Goal: Transaction & Acquisition: Book appointment/travel/reservation

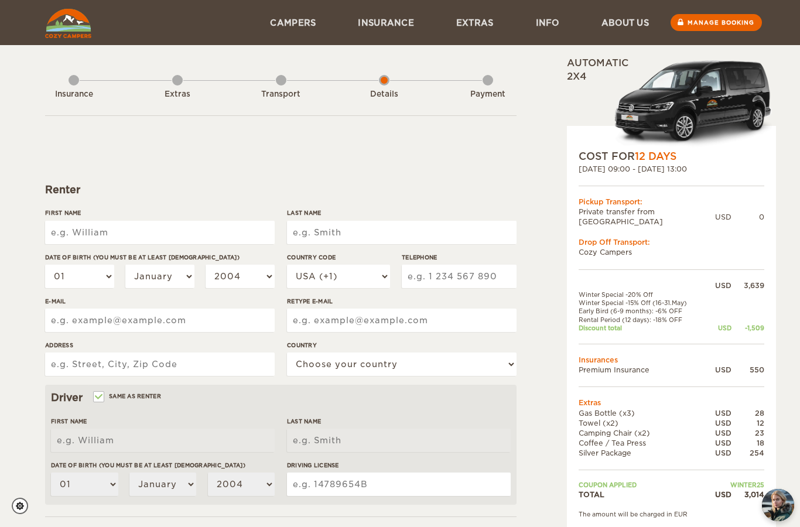
click at [230, 242] on input "First Name" at bounding box center [160, 232] width 230 height 23
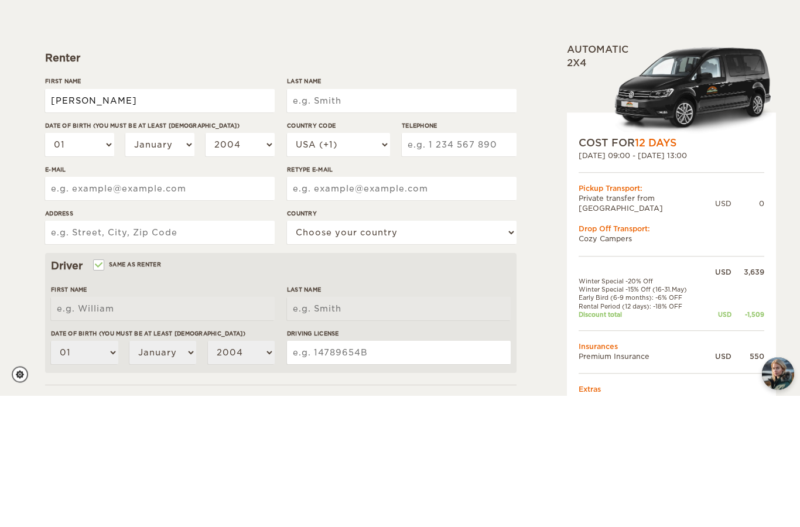
type input "Parker"
click at [392, 221] on input "Last Name" at bounding box center [402, 232] width 230 height 23
type input "Parker"
type input "Weiss"
click at [103, 265] on select "01 02 03 04 05 06 07 08 09 10 11 12 13 14 15 16 17 18 19 20 21 22 23 24 25 26 2…" at bounding box center [79, 276] width 69 height 23
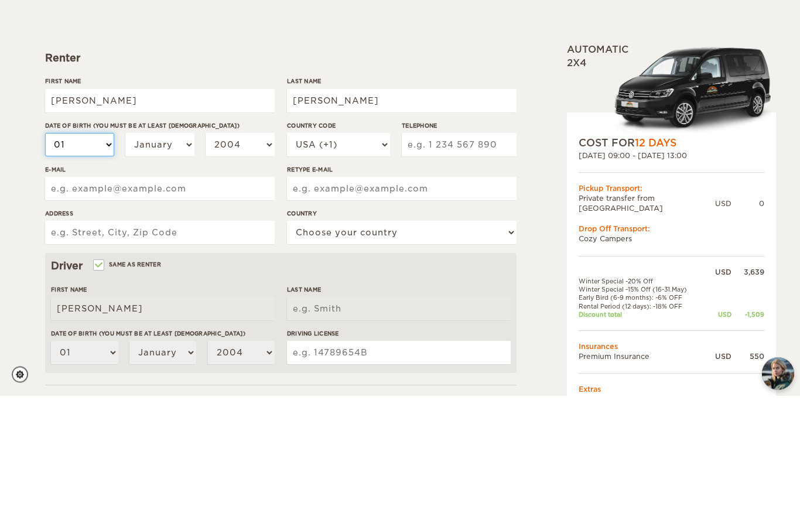
type input "Weiss"
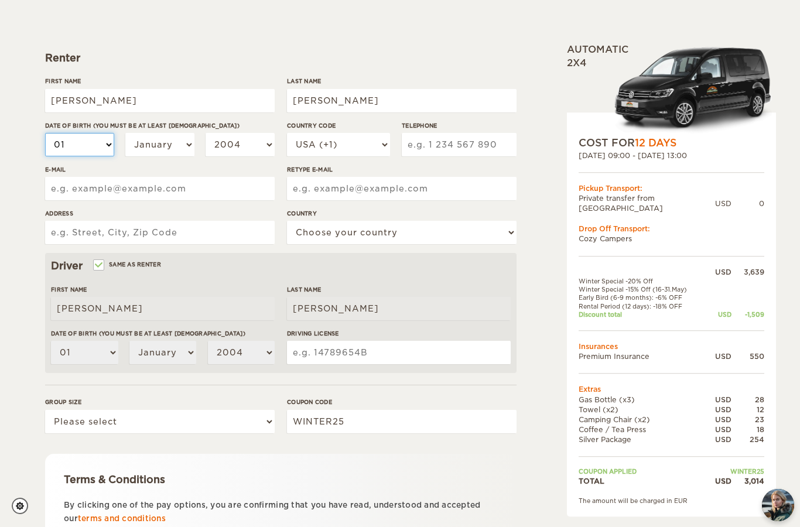
select select "06"
click at [172, 145] on select "January February March April May June July August September October November De…" at bounding box center [159, 144] width 69 height 23
click at [101, 148] on select "01 02 03 04 05 06 07 08 09 10 11 12 13 14 15 16 17 18 19 20 21 22 23 24 25 26 2…" at bounding box center [79, 144] width 69 height 23
click at [105, 148] on select "01 02 03 04 05 06 07 08 09 10 11 12 13 14 15 16 17 18 19 20 21 22 23 24 25 26 2…" at bounding box center [79, 144] width 69 height 23
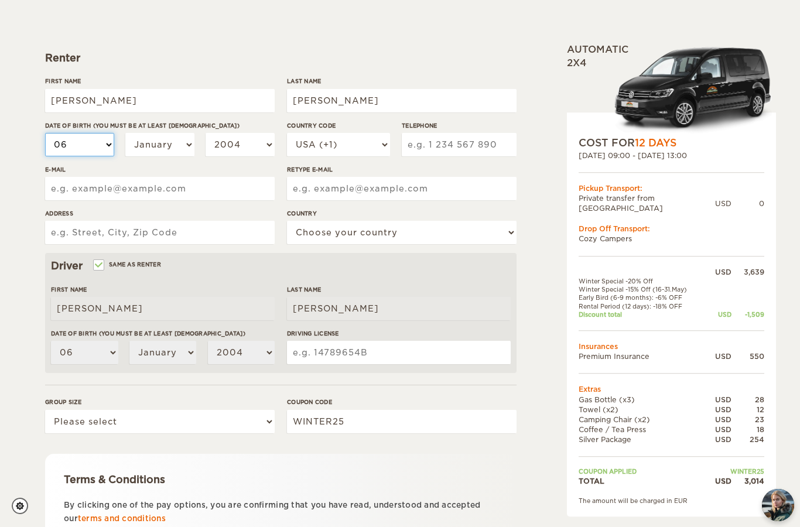
select select "16"
click at [177, 148] on select "January February March April May June July August September October November De…" at bounding box center [159, 144] width 69 height 23
select select "06"
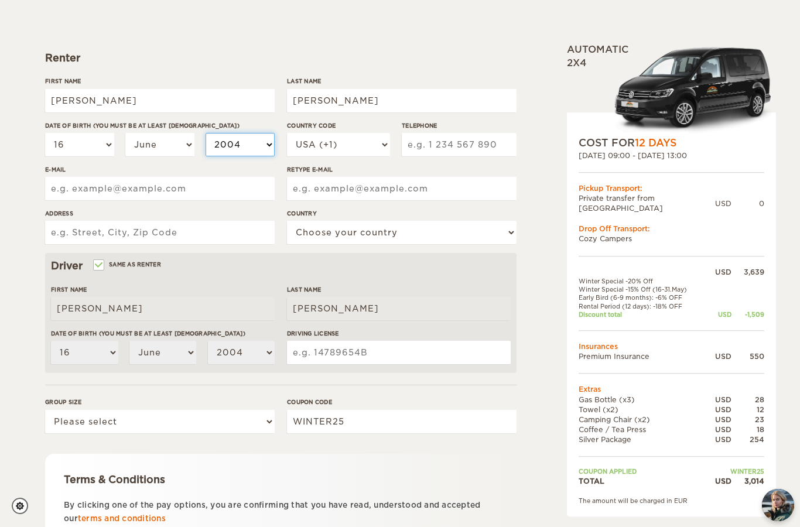
click at [252, 148] on select "2004 2003 2002 2001 2000 1999 1998 1997 1996 1995 1994 1993 1992 1991 1990 1989…" at bounding box center [240, 144] width 69 height 23
select select "1999"
click at [467, 144] on input "Telephone" at bounding box center [459, 144] width 115 height 23
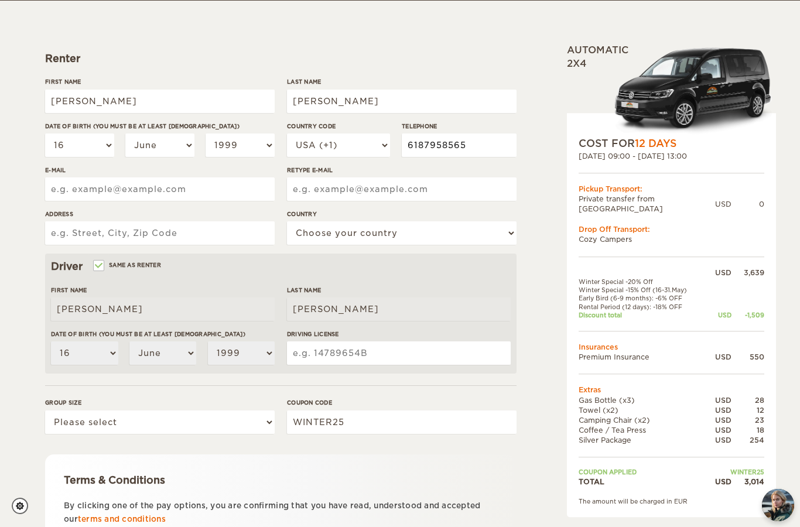
type input "6187958565"
click at [211, 194] on input "E-mail" at bounding box center [160, 188] width 230 height 23
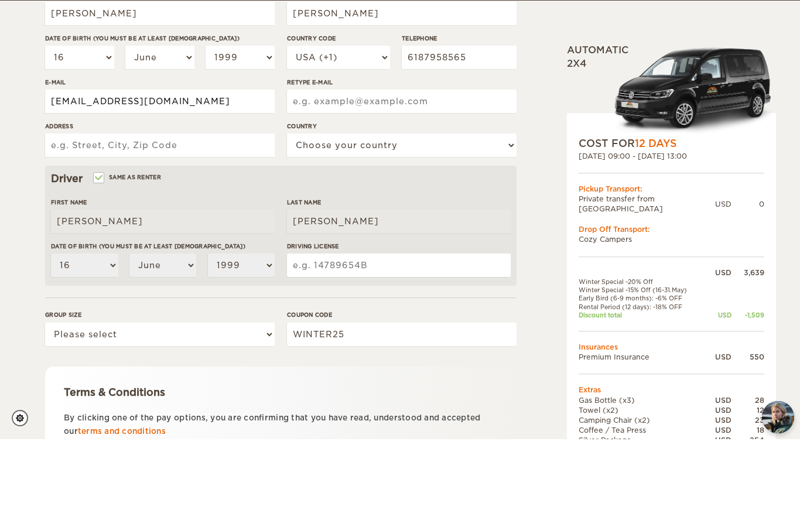
type input "weisspla13@gmail.com"
click at [423, 177] on input "Retype E-mail" at bounding box center [402, 188] width 230 height 23
type input "weisspla13@gmail.com"
click at [213, 221] on input "Address" at bounding box center [160, 232] width 230 height 23
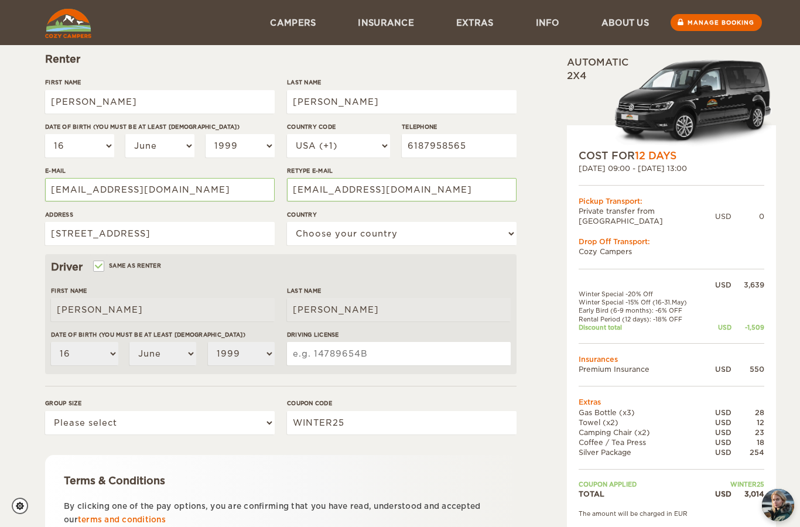
scroll to position [129, 0]
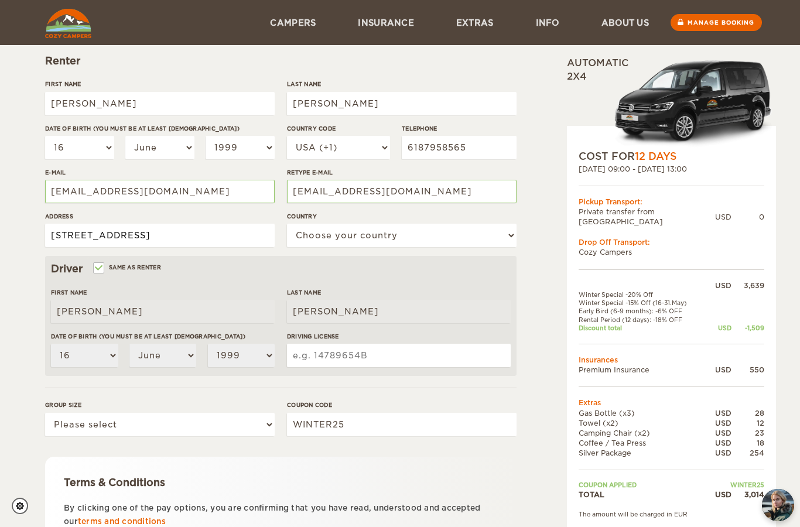
type input "161 W 63rd St"
click at [448, 240] on select "Choose your country United States United Kingdom Germany Afghanistan Albania Al…" at bounding box center [402, 235] width 230 height 23
click at [452, 231] on select "Choose your country United States United Kingdom Germany Afghanistan Albania Al…" at bounding box center [402, 235] width 230 height 23
select select "222"
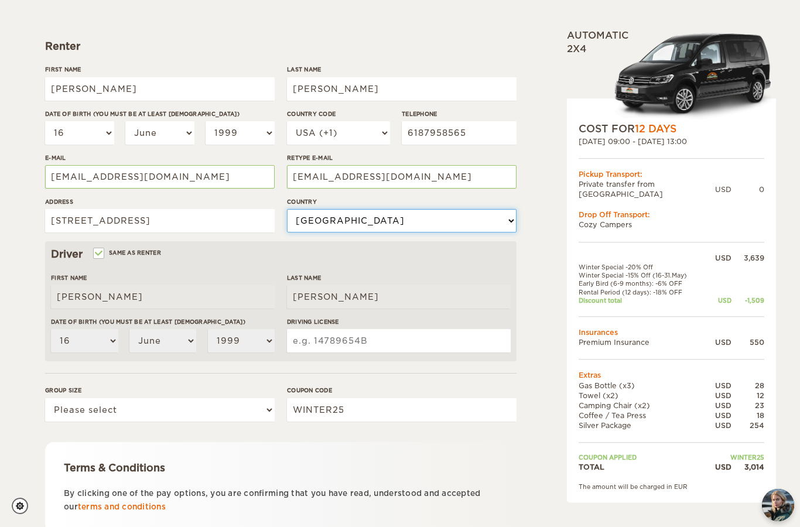
scroll to position [150, 0]
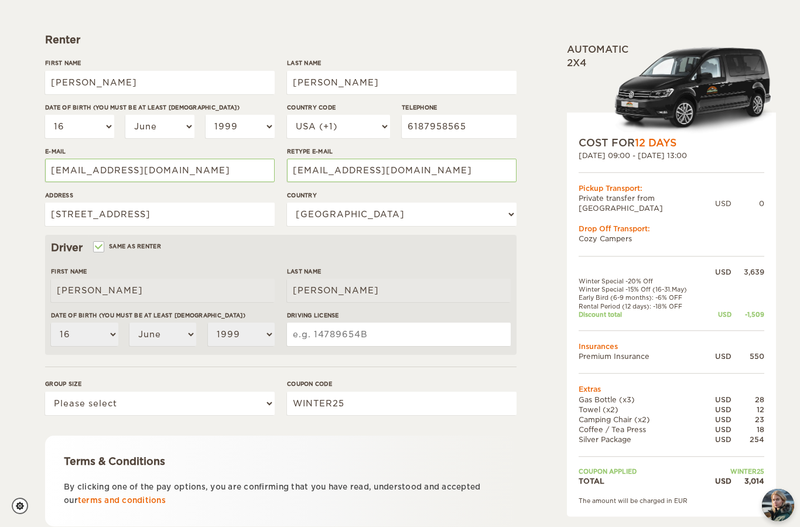
click at [263, 404] on select "Please select 1 2" at bounding box center [160, 403] width 230 height 23
select select "2"
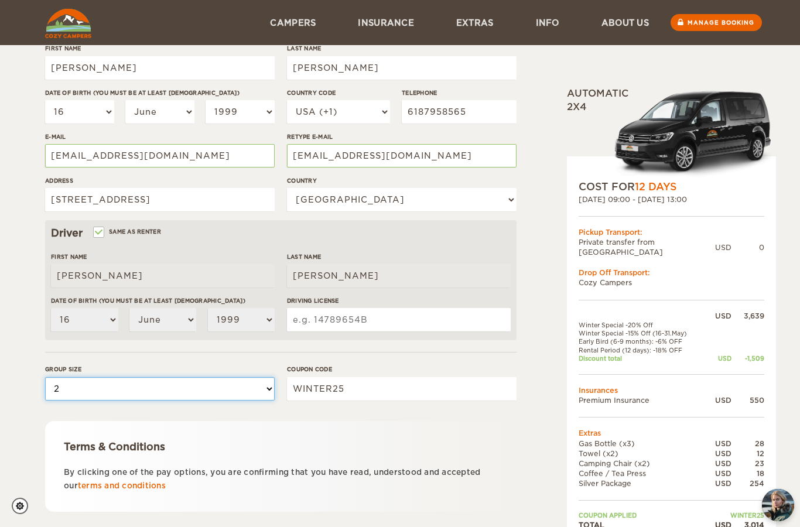
scroll to position [163, 0]
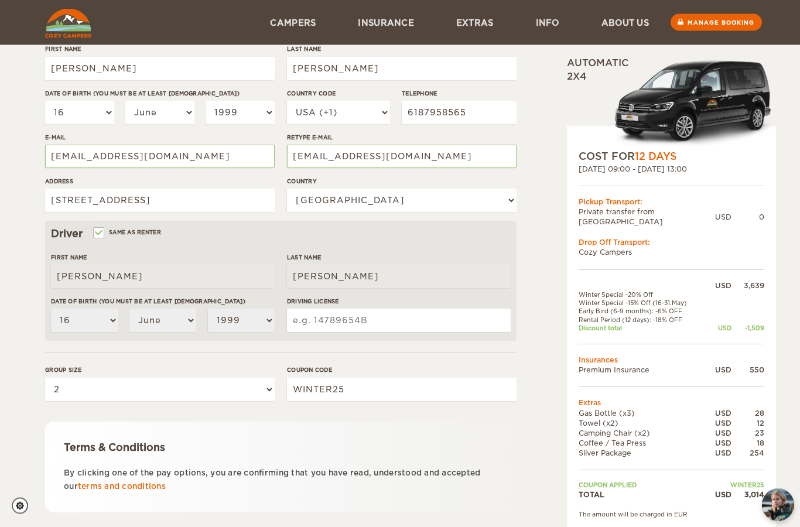
click at [406, 319] on input "Driving License" at bounding box center [399, 320] width 224 height 23
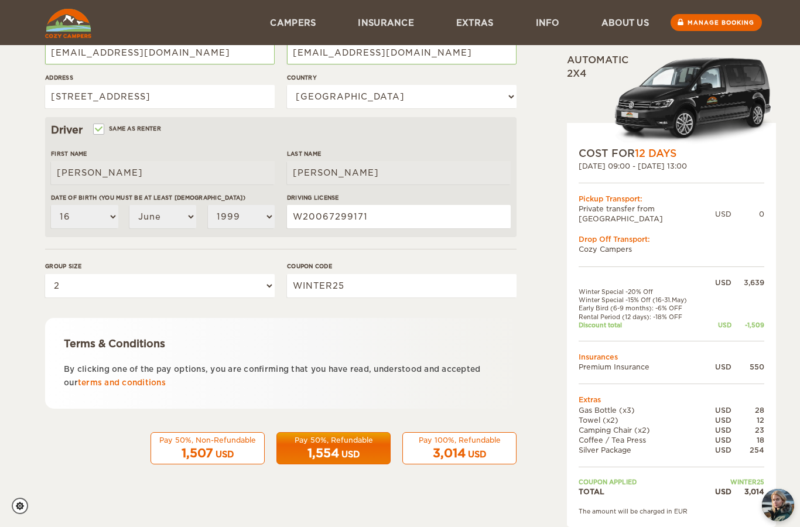
scroll to position [233, 0]
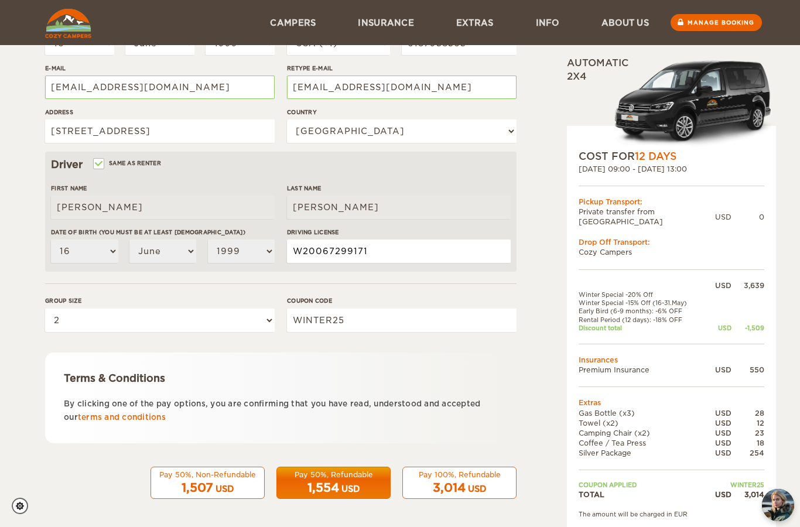
type input "W20067299171"
click at [482, 480] on div "3,014 USD" at bounding box center [459, 488] width 99 height 17
click at [456, 480] on div "Pay 100%, Refundable" at bounding box center [459, 475] width 99 height 10
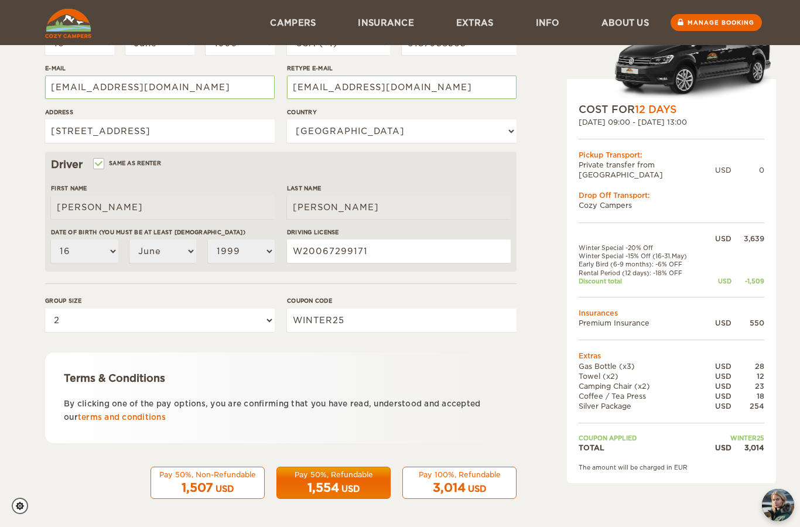
click at [453, 481] on span "3,014" at bounding box center [449, 488] width 33 height 14
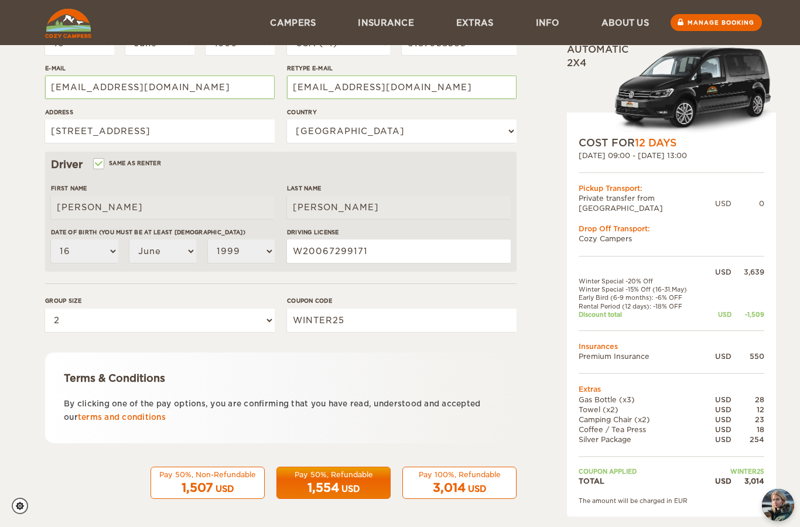
click at [467, 476] on div "Pay 100%, Refundable" at bounding box center [459, 475] width 99 height 10
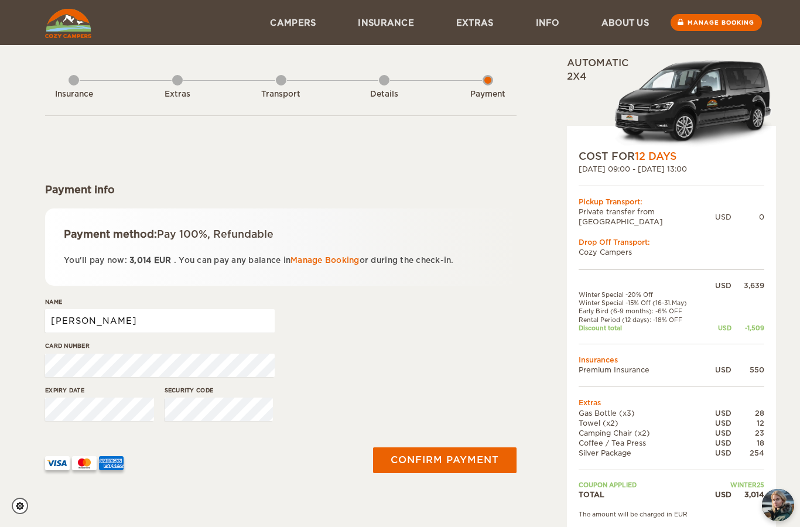
click at [199, 313] on input "[PERSON_NAME]" at bounding box center [160, 320] width 230 height 23
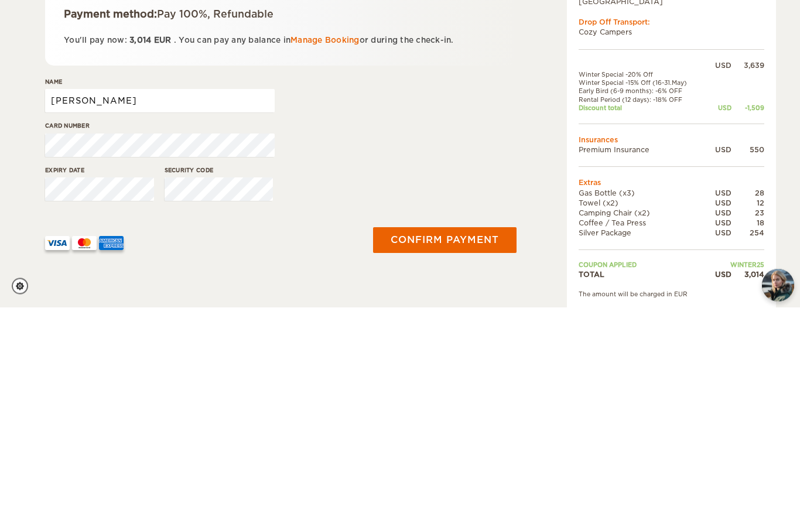
click at [135, 309] on input "[PERSON_NAME]" at bounding box center [160, 320] width 230 height 23
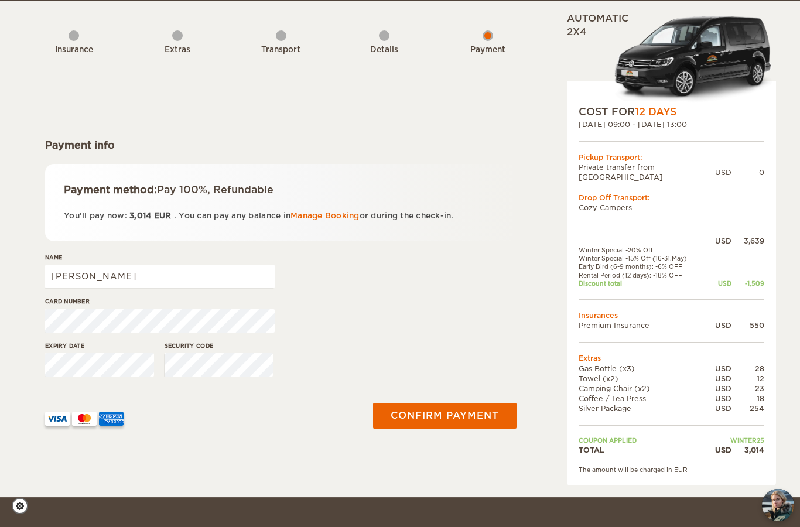
scroll to position [50, 0]
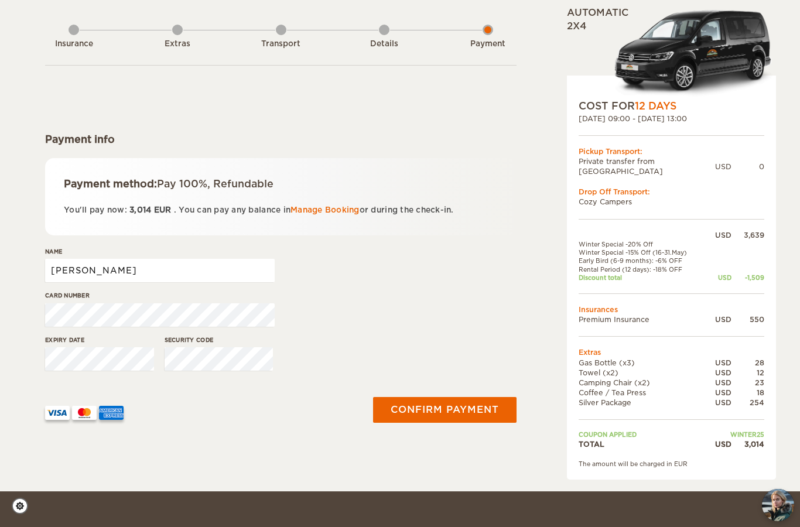
click at [213, 273] on input "[PERSON_NAME]" at bounding box center [160, 270] width 230 height 23
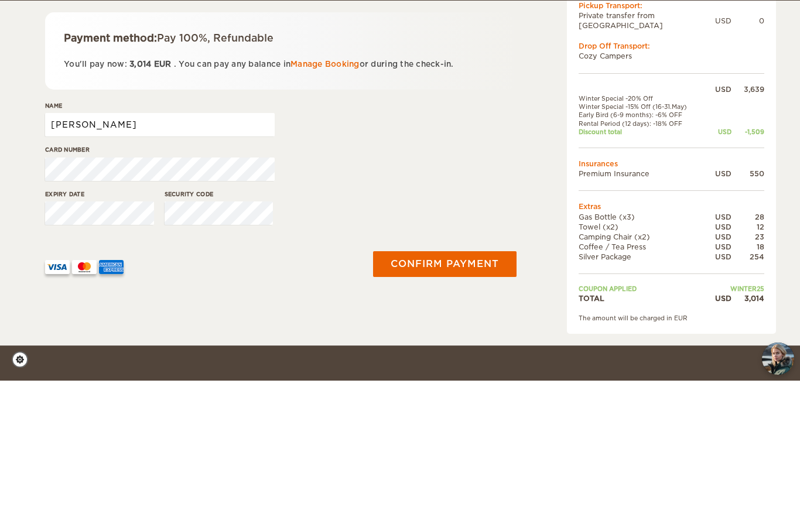
type input "Parker Weiss"
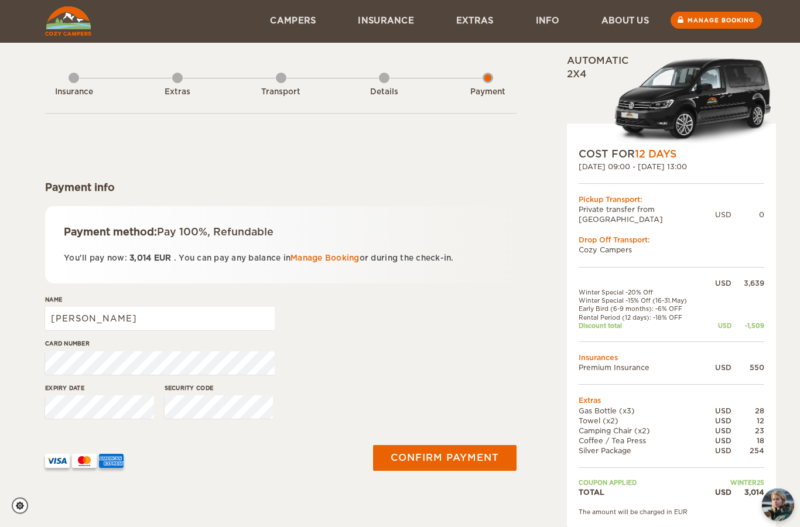
scroll to position [0, 0]
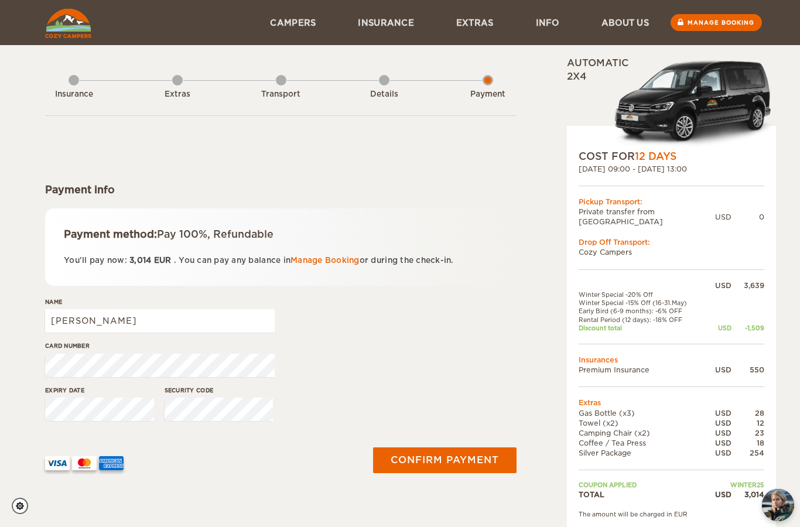
click at [466, 465] on button "Confirm payment" at bounding box center [445, 461] width 144 height 26
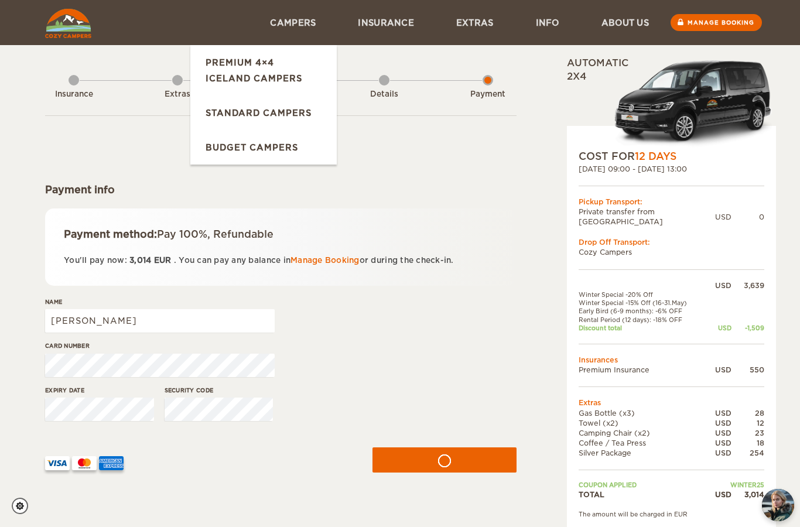
click at [223, 111] on link "Standard Campers" at bounding box center [263, 112] width 146 height 35
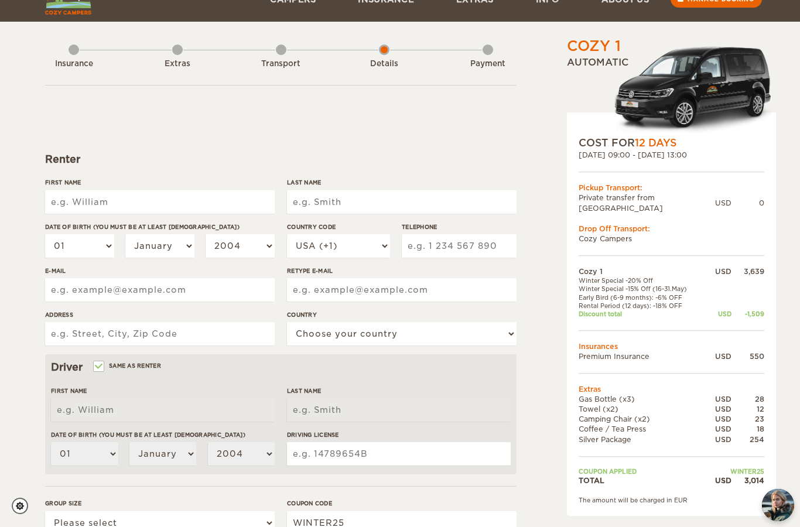
scroll to position [31, 0]
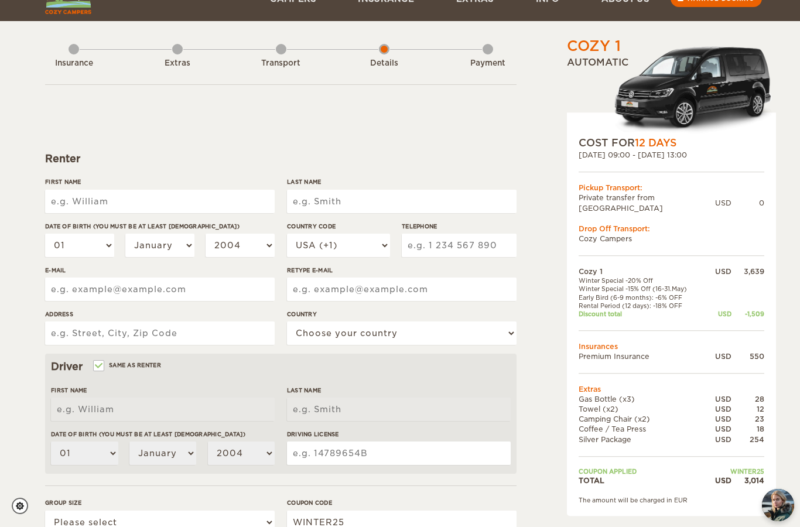
click at [84, 197] on input "First Name" at bounding box center [160, 201] width 230 height 23
type input "[PERSON_NAME]"
click at [419, 194] on input "Last Name" at bounding box center [402, 201] width 230 height 23
type input "Parker"
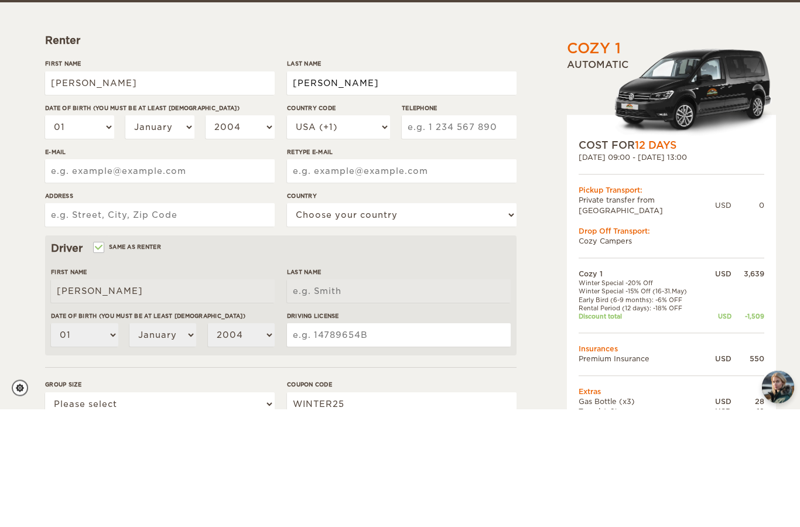
type input "Weiss"
click at [93, 234] on select "01 02 03 04 05 06 07 08 09 10 11 12 13 14 15 16 17 18 19 20 21 22 23 24 25 26 2…" at bounding box center [79, 245] width 69 height 23
type input "Weiss"
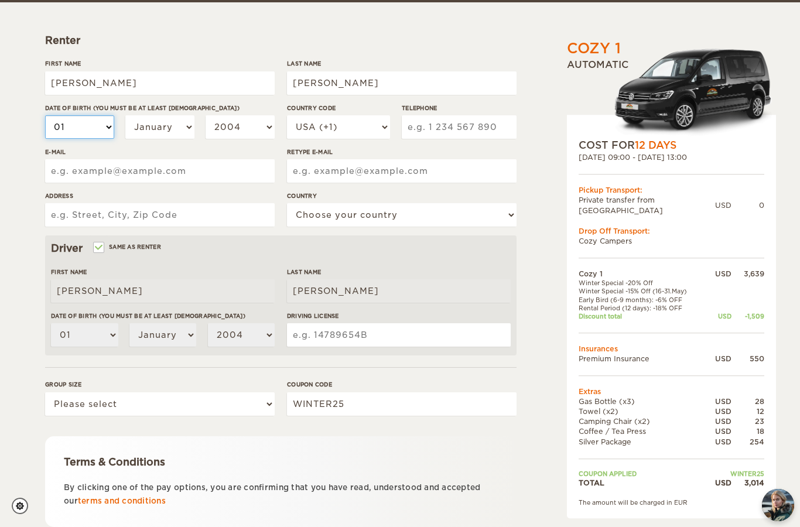
select select "16"
click at [184, 125] on select "January February March April May June July August September October November De…" at bounding box center [159, 126] width 69 height 23
select select "06"
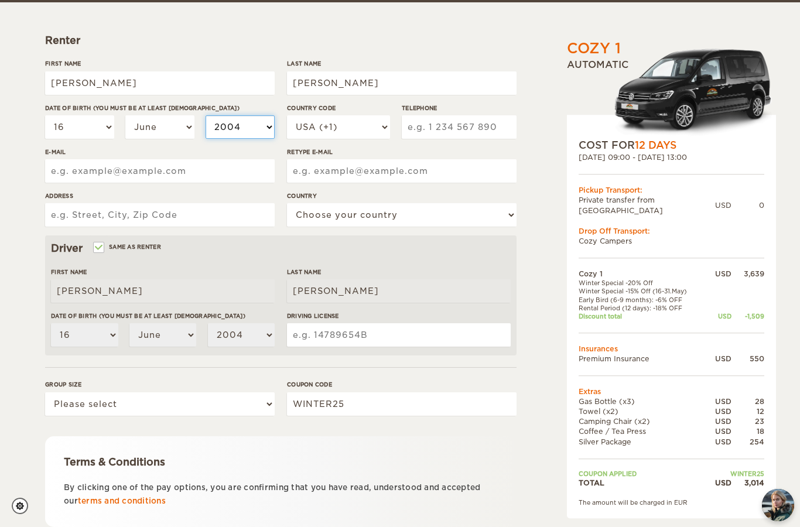
click at [252, 127] on select "2004 2003 2002 2001 2000 1999 1998 1997 1996 1995 1994 1993 1992 1991 1990 1989…" at bounding box center [240, 126] width 69 height 23
select select "1999"
click at [444, 127] on input "Telephone" at bounding box center [459, 126] width 115 height 23
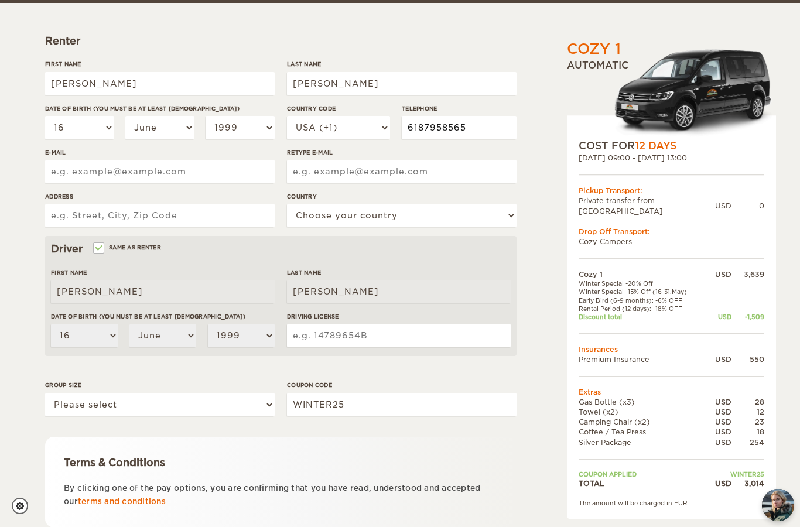
type input "6187958565"
click at [74, 167] on input "E-mail" at bounding box center [160, 171] width 230 height 23
type input "weisspla13@gmail.com"
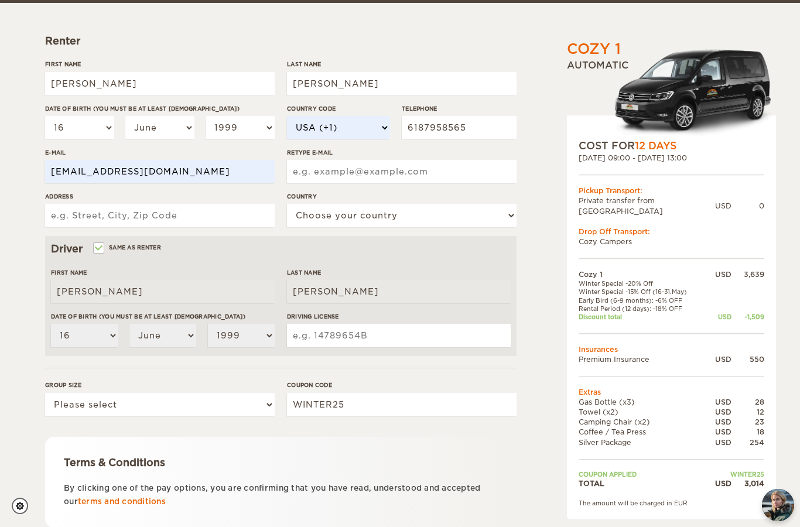
type input "weisspla13@gmail.com"
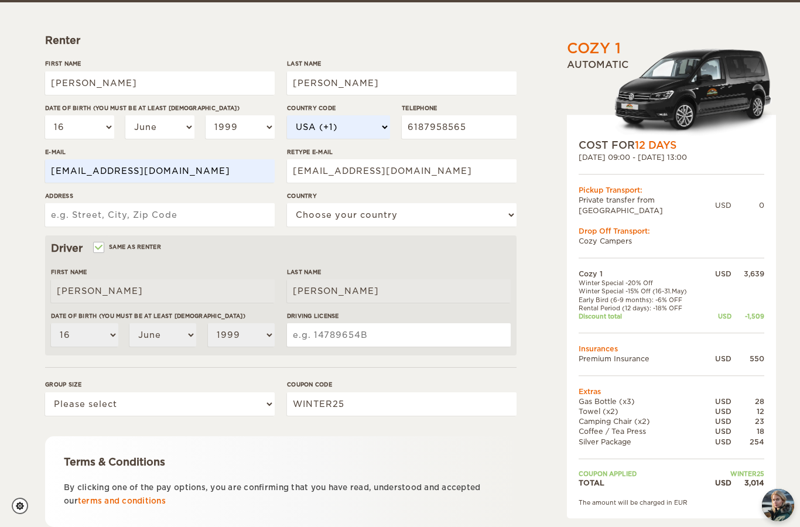
type input "7S035 W Suffield Ct, Apt C104"
select select "222"
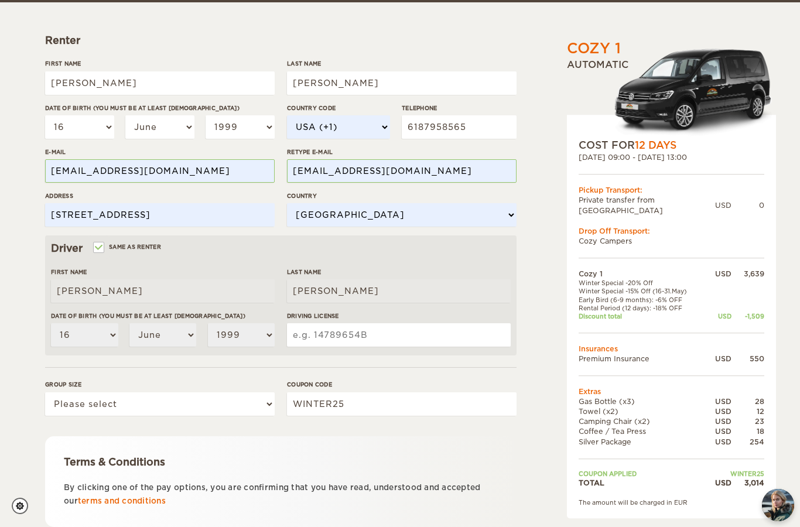
click at [77, 216] on input "7S035 W Suffield Ct, Apt C104" at bounding box center [160, 214] width 230 height 23
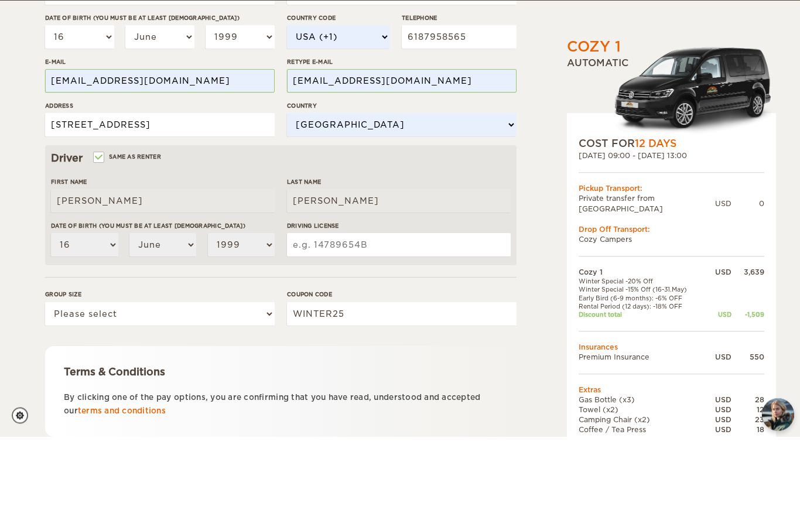
click at [175, 204] on input "7S0 W Suffield Ct, Apt C104" at bounding box center [160, 215] width 230 height 23
click at [200, 204] on input "7S0 W Suffield Ct, Apt C104" at bounding box center [160, 215] width 230 height 23
type input "7"
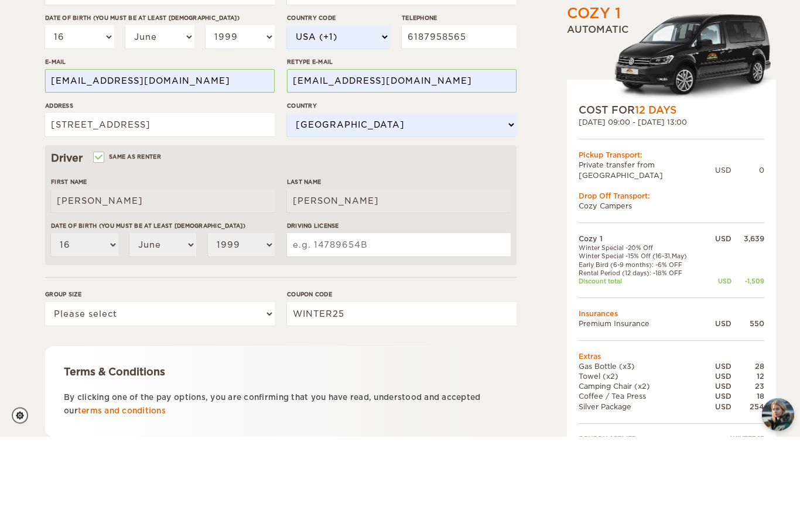
scroll to position [186, 0]
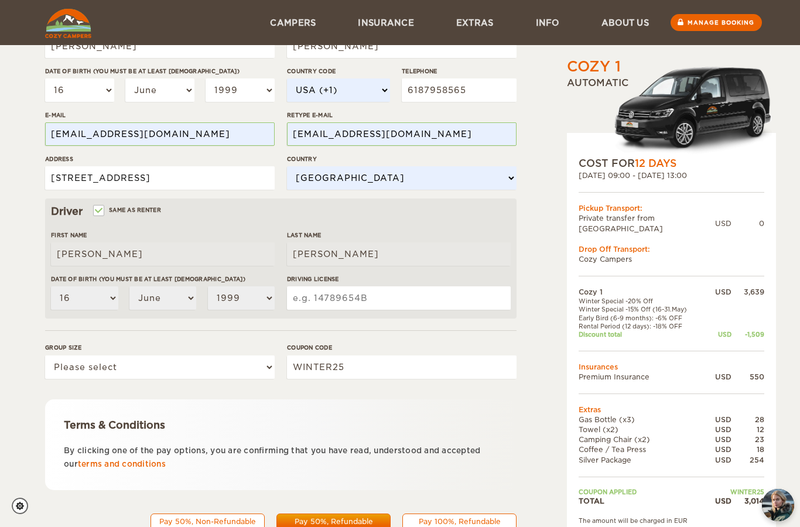
type input "161 W 63rd St"
click at [421, 292] on input "Driving License" at bounding box center [399, 297] width 224 height 23
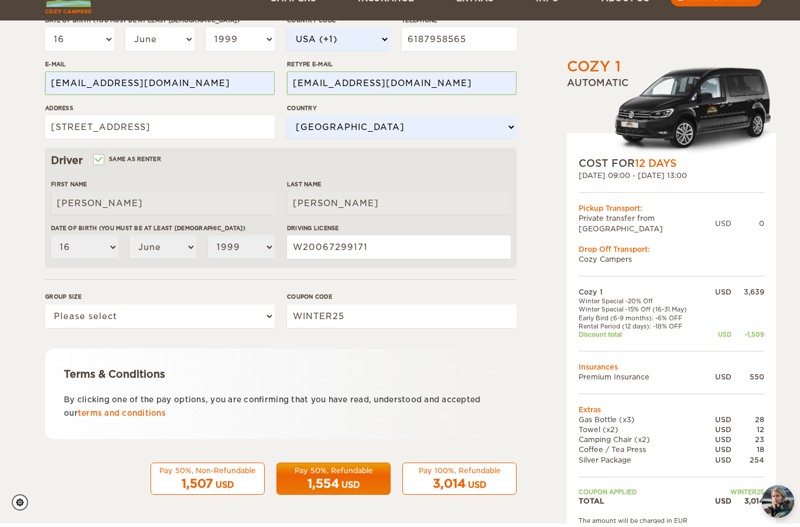
scroll to position [233, 0]
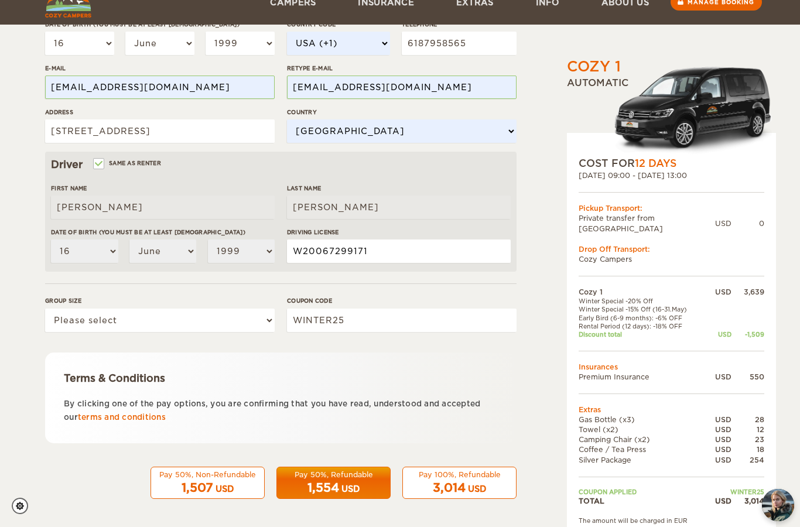
type input "W20067299171"
click at [226, 316] on select "Please select 1 2" at bounding box center [160, 320] width 230 height 23
select select "2"
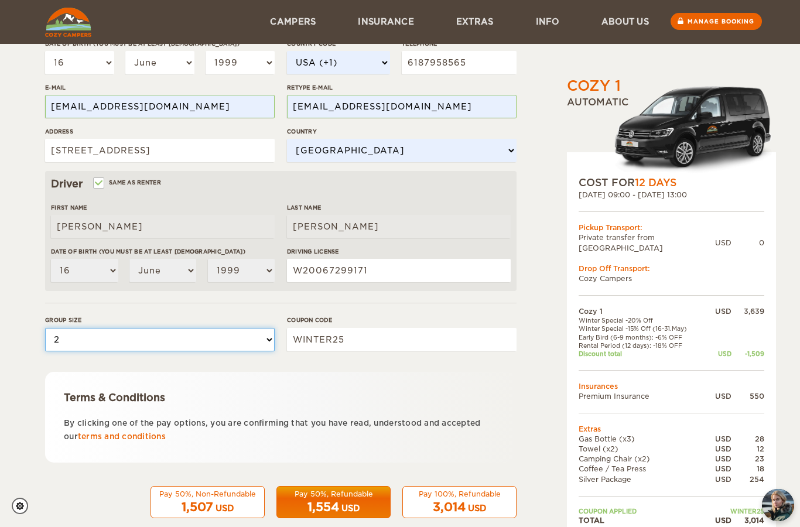
scroll to position [186, 0]
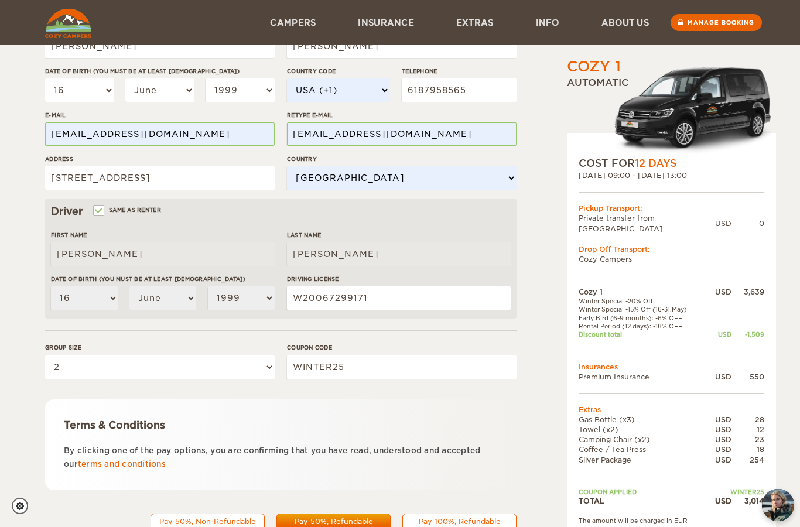
click at [464, 522] on div "Pay 100%, Refundable" at bounding box center [459, 522] width 99 height 10
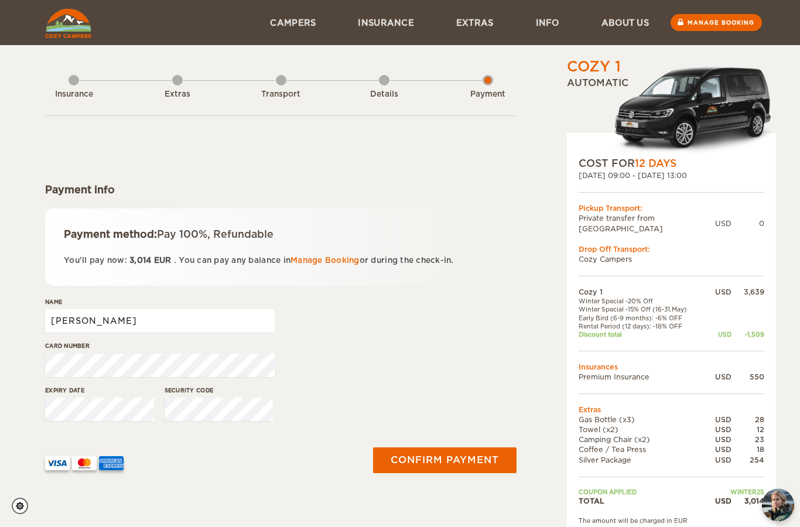
click at [201, 322] on input "Parker" at bounding box center [160, 320] width 230 height 23
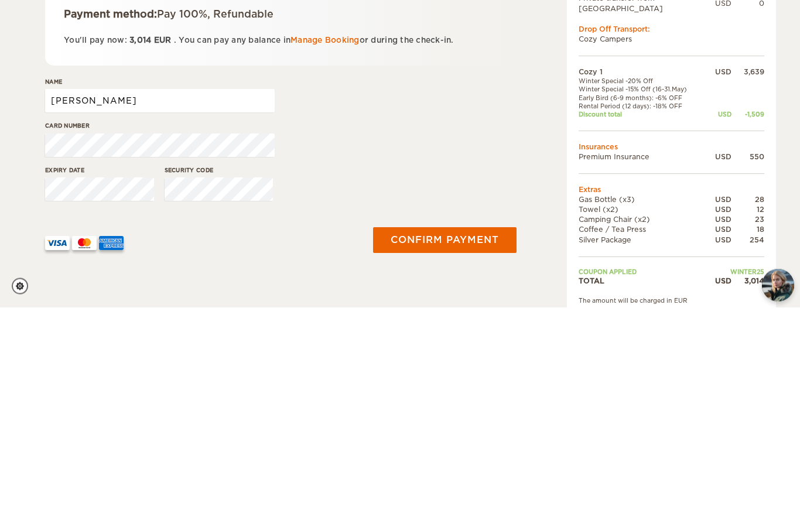
type input "Parker Weiss"
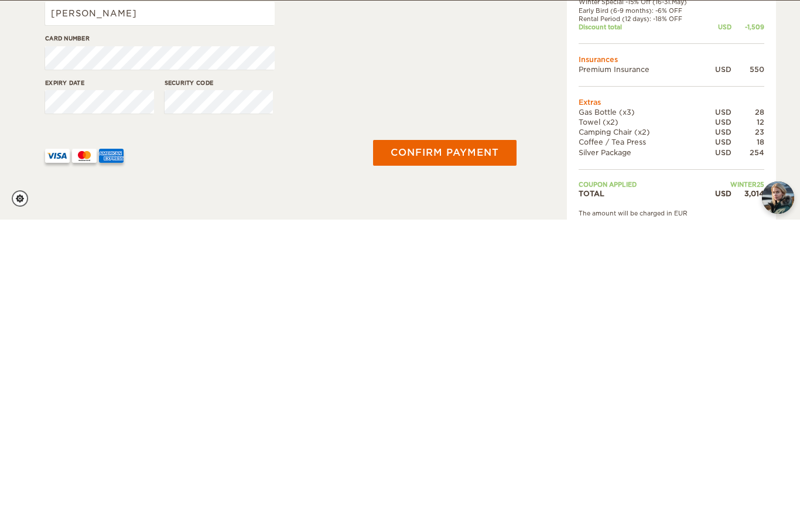
scroll to position [261, 0]
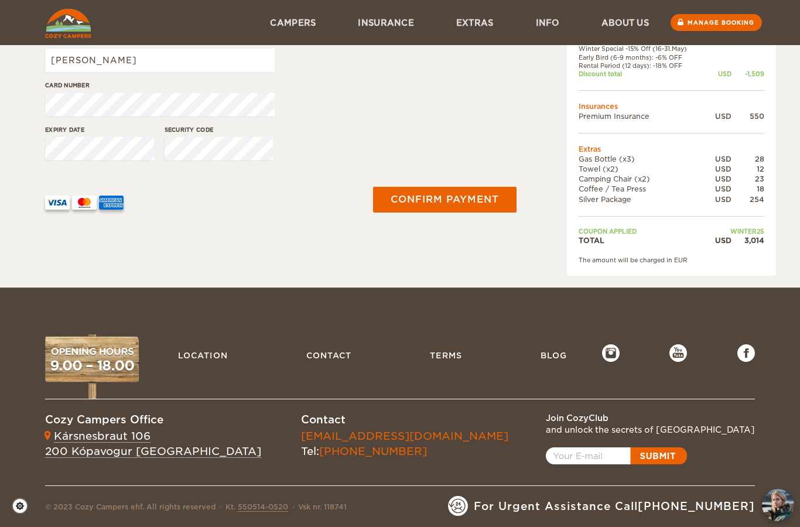
click at [493, 192] on button "Confirm payment" at bounding box center [445, 200] width 144 height 26
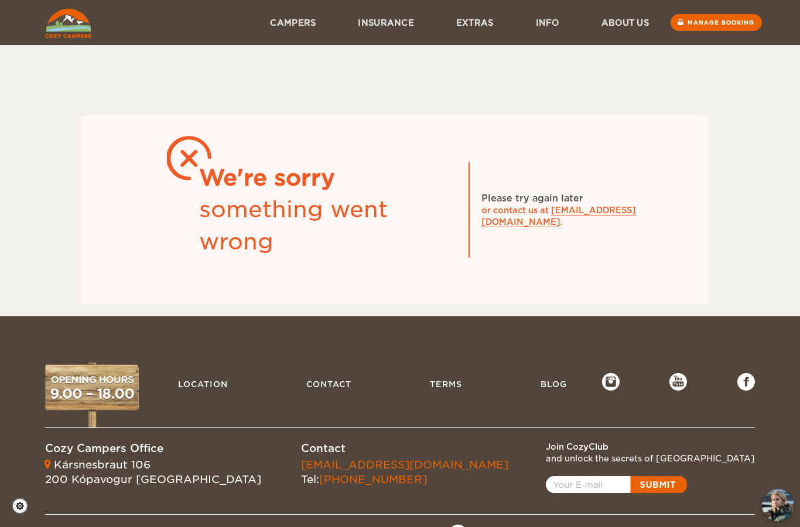
click at [605, 215] on div "or contact us at [EMAIL_ADDRESS][DOMAIN_NAME] ." at bounding box center [569, 215] width 176 height 23
